Goal: Transaction & Acquisition: Subscribe to service/newsletter

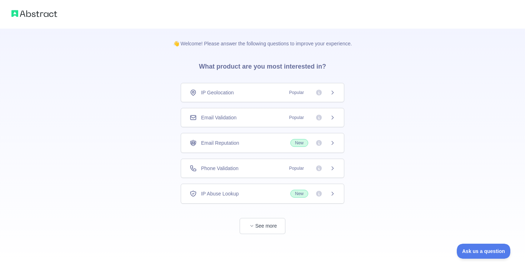
click at [258, 166] on div "Phone Validation Popular" at bounding box center [263, 168] width 146 height 7
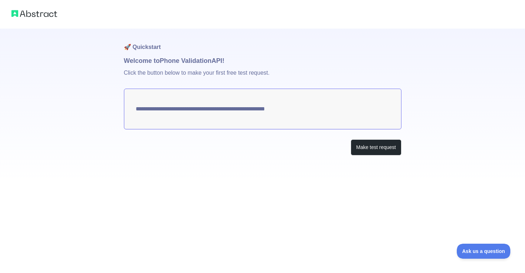
click at [294, 112] on textarea "**********" at bounding box center [263, 109] width 278 height 41
click at [284, 110] on textarea "**********" at bounding box center [263, 109] width 278 height 41
click at [377, 149] on button "Make test request" at bounding box center [376, 147] width 50 height 16
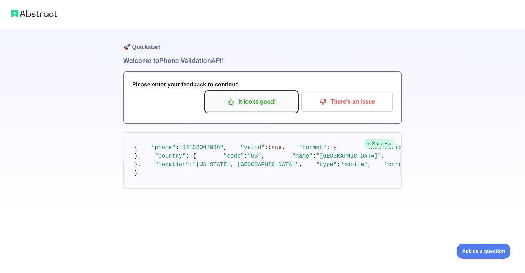
click at [259, 96] on p "It looks good!" at bounding box center [251, 102] width 81 height 12
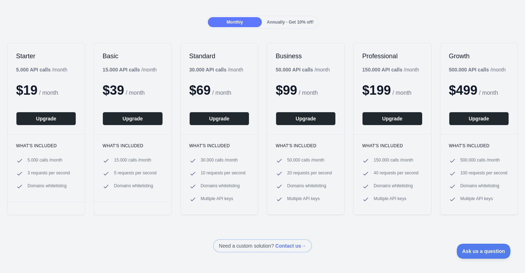
scroll to position [54, 0]
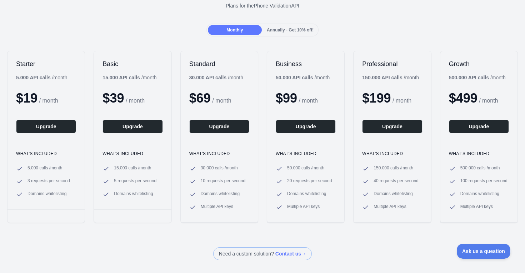
click at [39, 76] on b "5.000 API calls" at bounding box center [33, 78] width 35 height 6
click at [116, 189] on ul "15.000 calls / month 5 requests per second Domains whitelisting" at bounding box center [133, 181] width 60 height 33
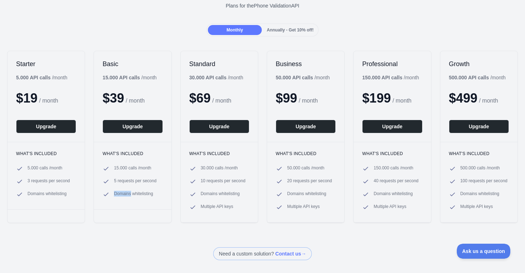
click at [116, 189] on ul "15.000 calls / month 5 requests per second Domains whitelisting" at bounding box center [133, 181] width 60 height 33
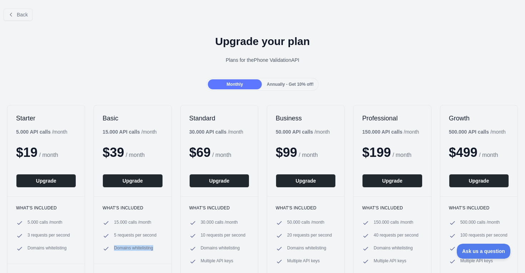
click at [276, 80] on div "Annually - Get 10% off!" at bounding box center [290, 84] width 54 height 10
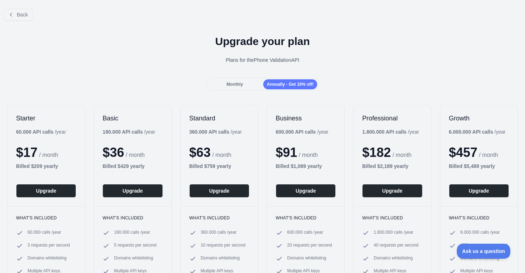
click at [227, 84] on span "Monthly" at bounding box center [235, 84] width 16 height 5
